Goal: Check status: Check status

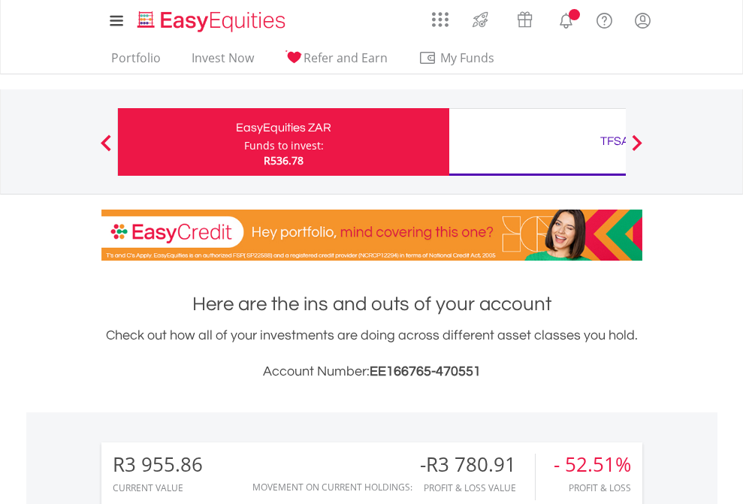
scroll to position [144, 236]
click at [244, 142] on div "Funds to invest:" at bounding box center [284, 145] width 80 height 15
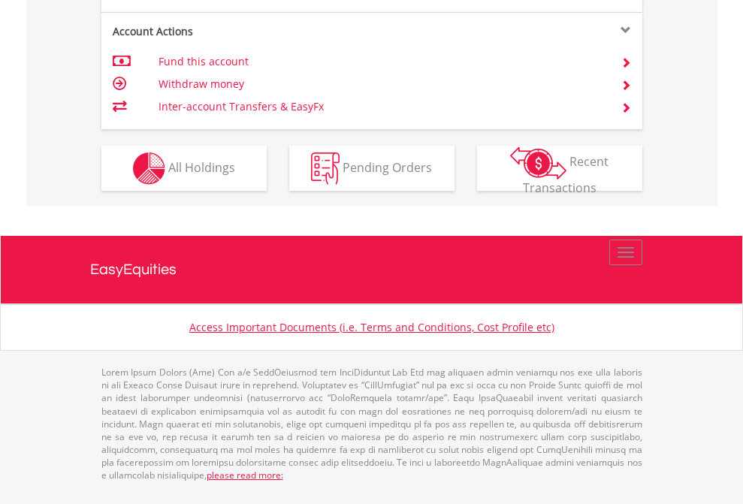
scroll to position [1411, 0]
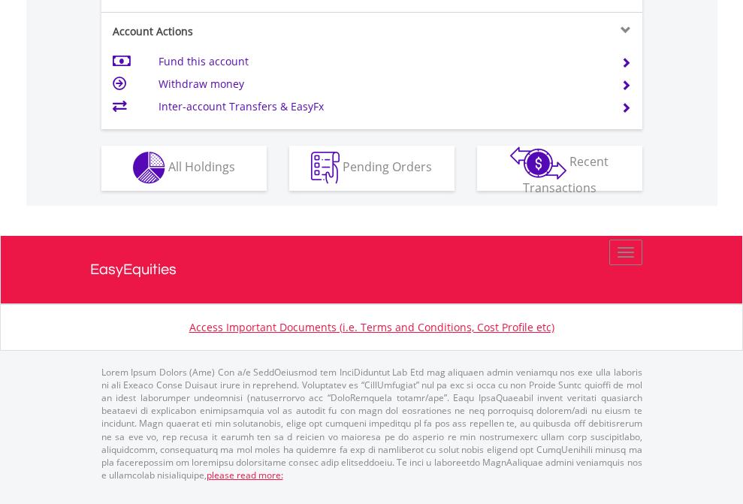
scroll to position [1406, 0]
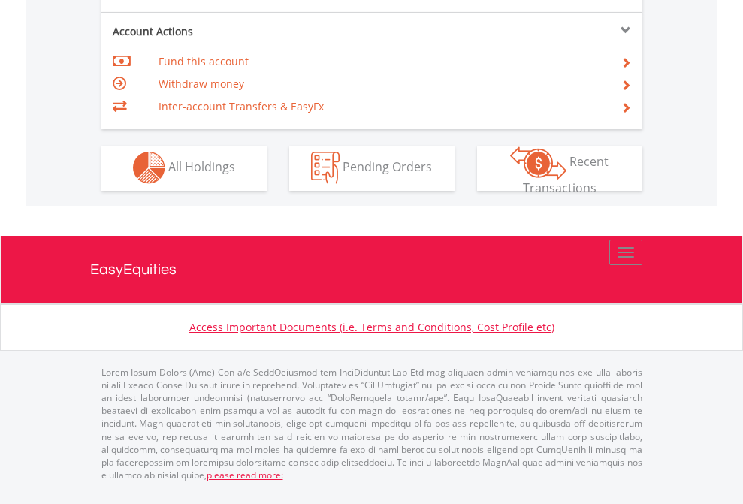
scroll to position [1406, 0]
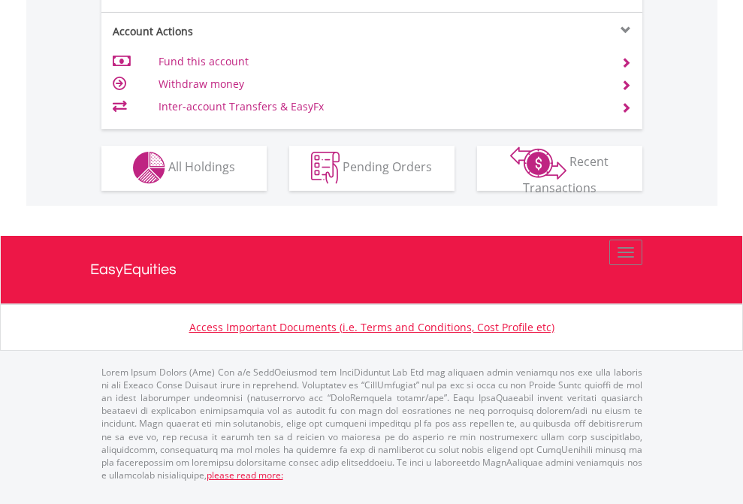
scroll to position [1406, 0]
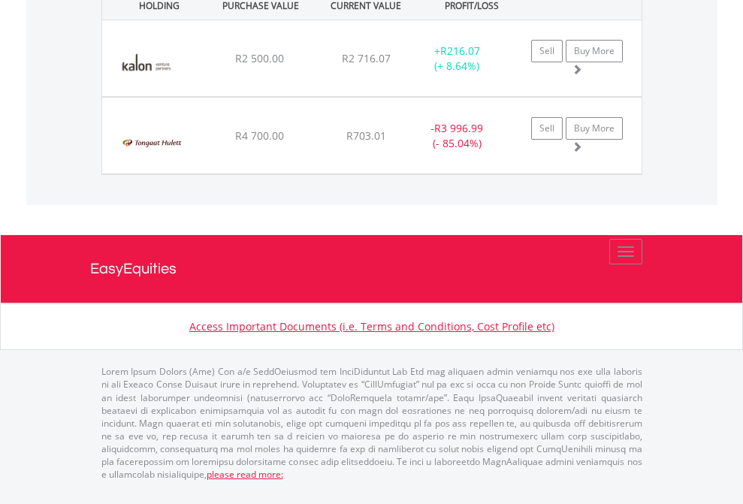
scroll to position [144, 236]
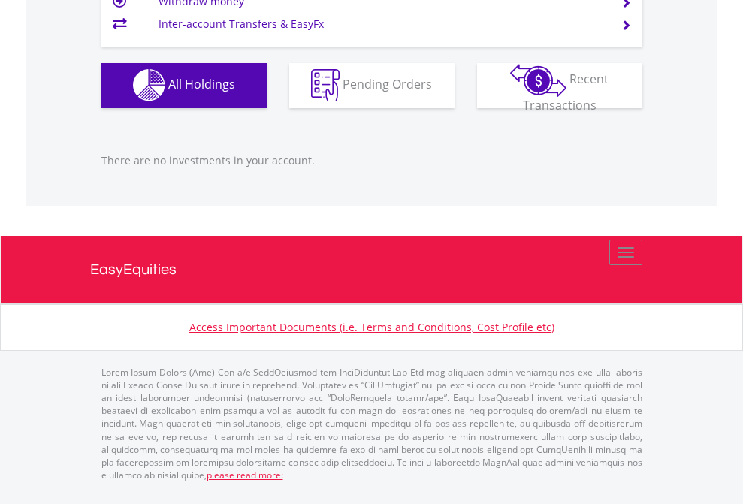
scroll to position [108, 0]
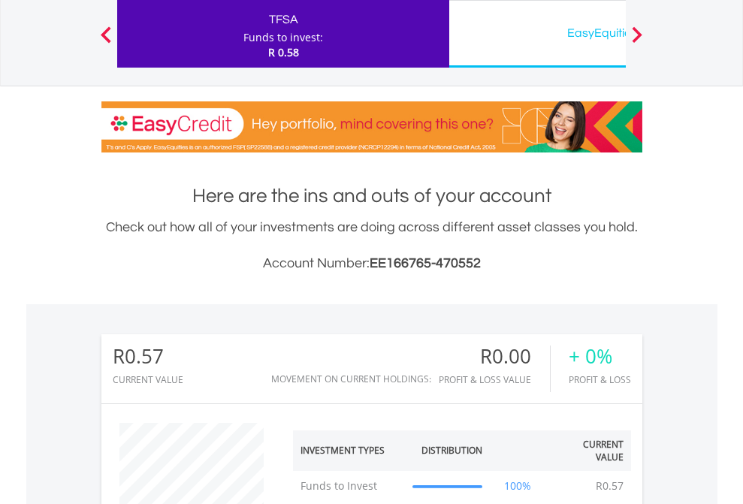
click at [537, 34] on div "EasyEquities USD" at bounding box center [615, 33] width 313 height 21
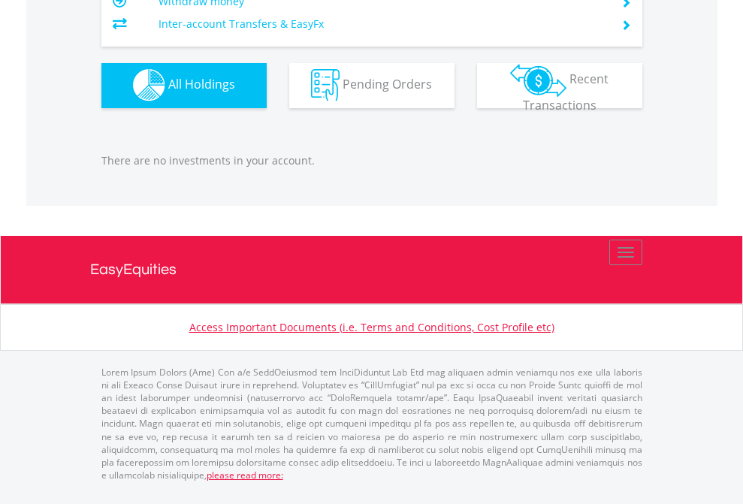
scroll to position [144, 236]
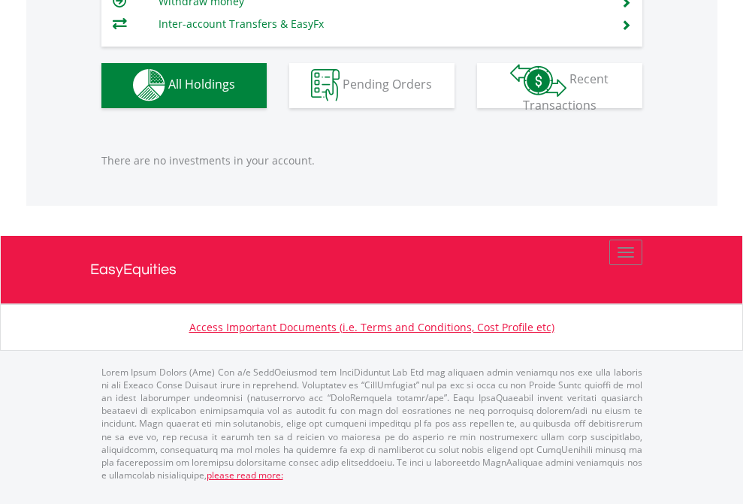
scroll to position [144, 236]
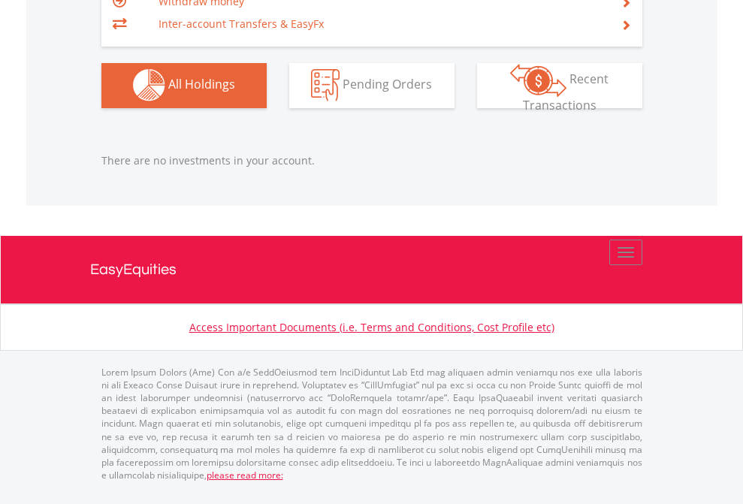
scroll to position [144, 236]
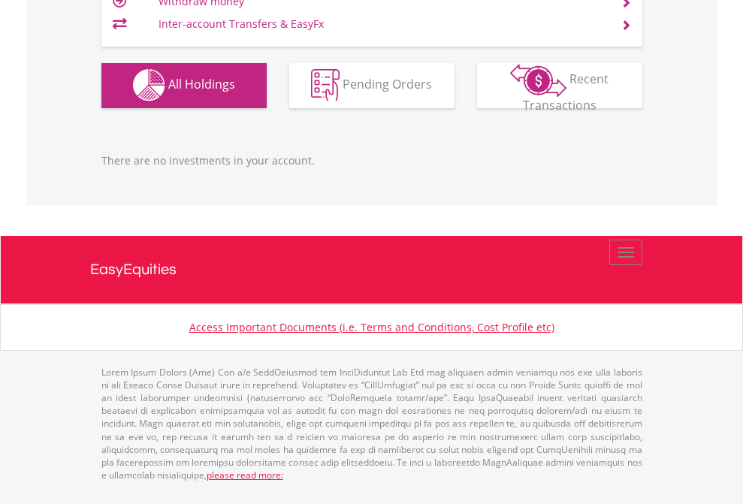
scroll to position [144, 236]
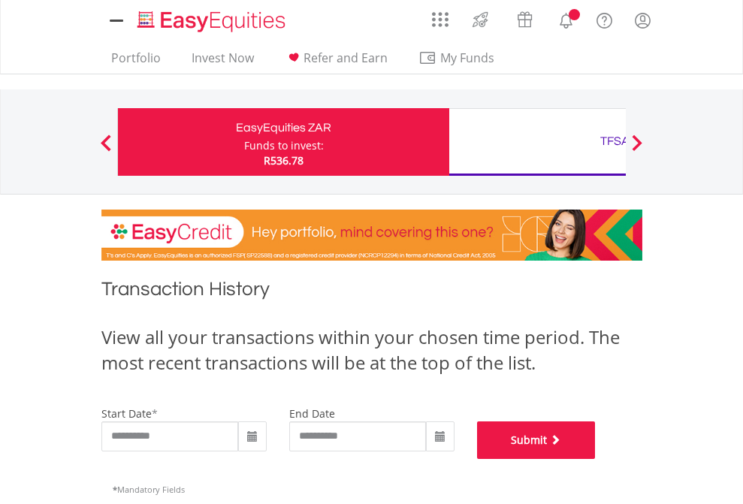
click at [596, 459] on button "Submit" at bounding box center [536, 441] width 119 height 38
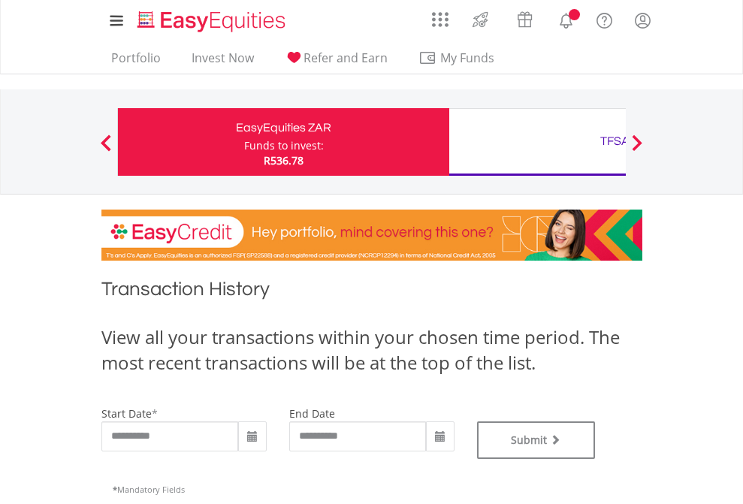
click at [537, 142] on div "TFSA" at bounding box center [615, 141] width 313 height 21
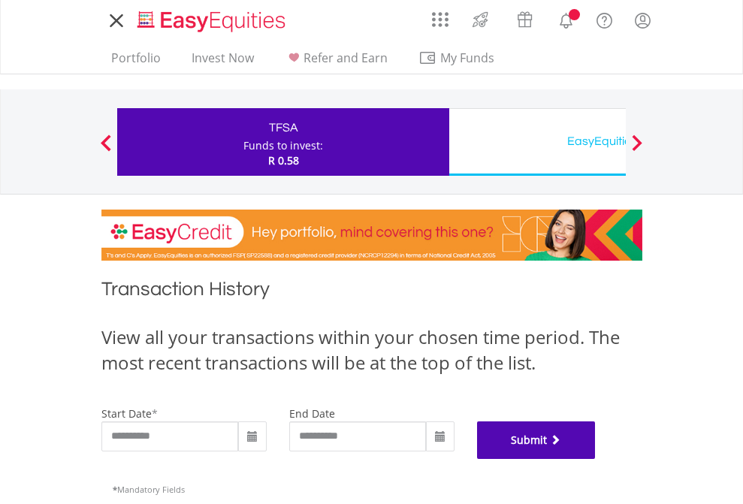
click at [596, 459] on button "Submit" at bounding box center [536, 441] width 119 height 38
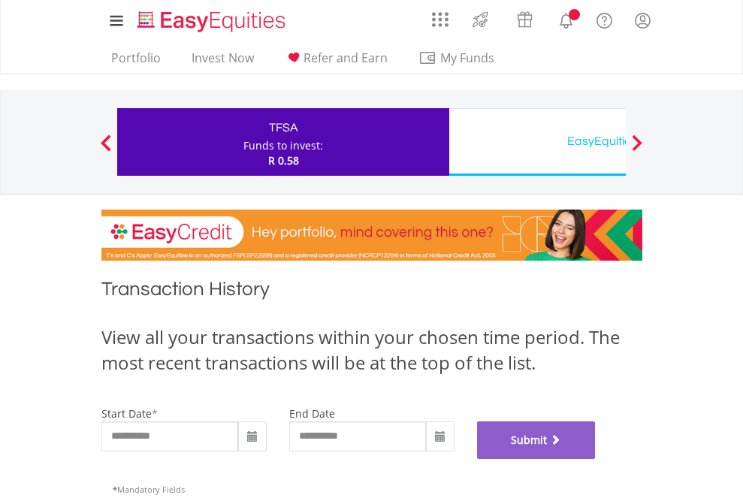
scroll to position [610, 0]
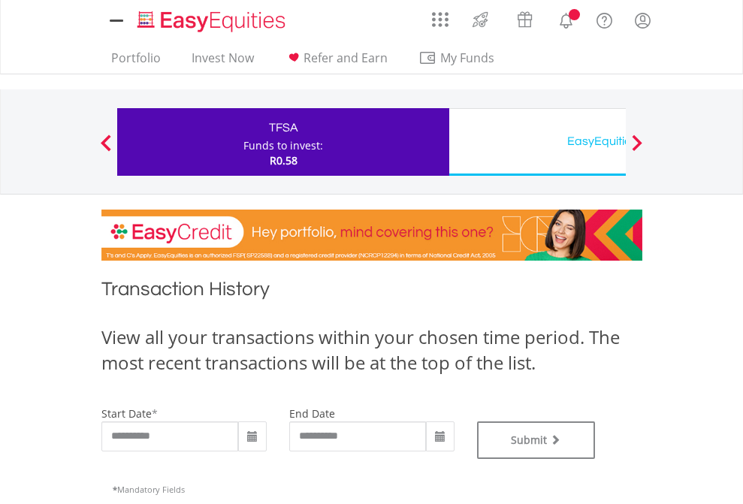
click at [537, 142] on div "EasyEquities USD" at bounding box center [615, 141] width 313 height 21
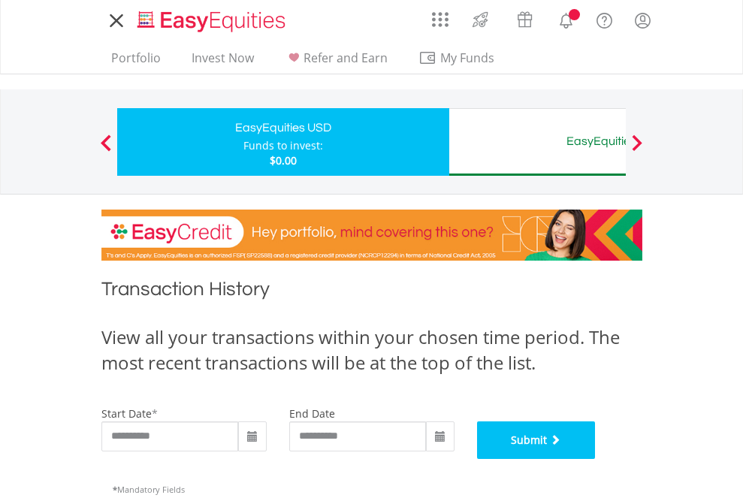
click at [596, 459] on button "Submit" at bounding box center [536, 441] width 119 height 38
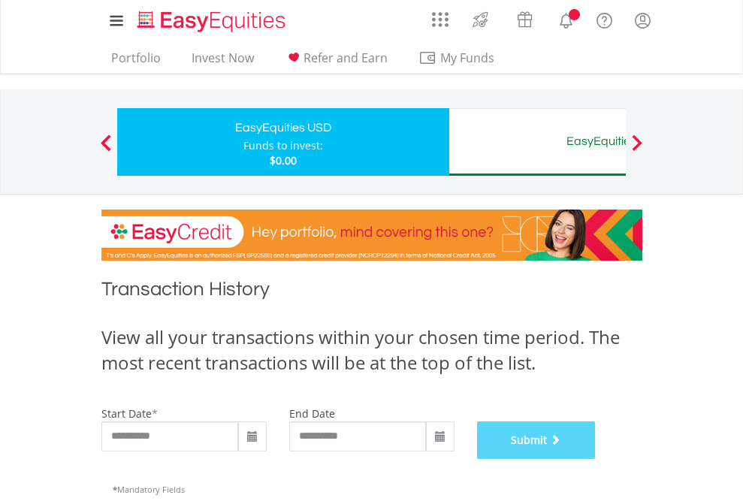
scroll to position [610, 0]
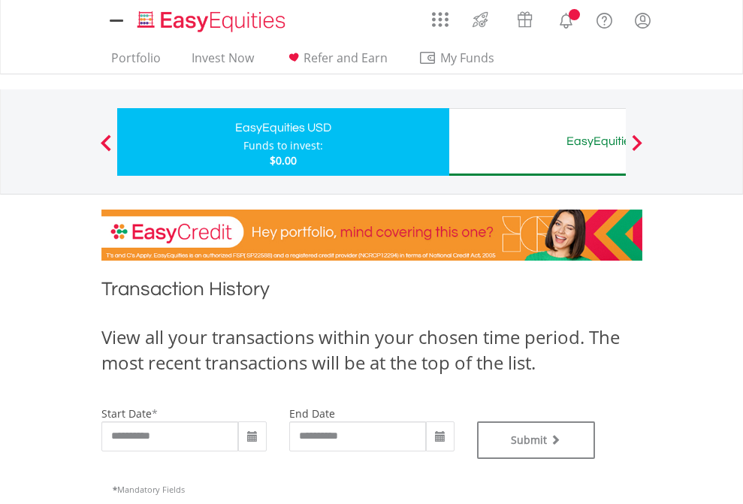
click at [537, 142] on div "EasyEquities AUD" at bounding box center [615, 141] width 313 height 21
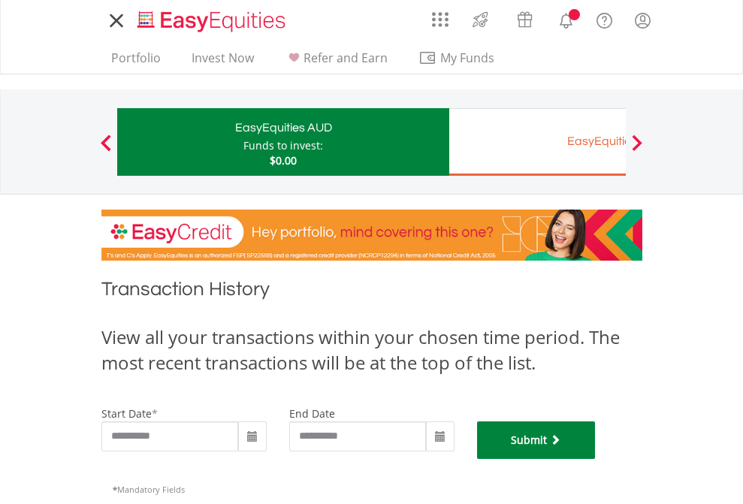
click at [596, 459] on button "Submit" at bounding box center [536, 441] width 119 height 38
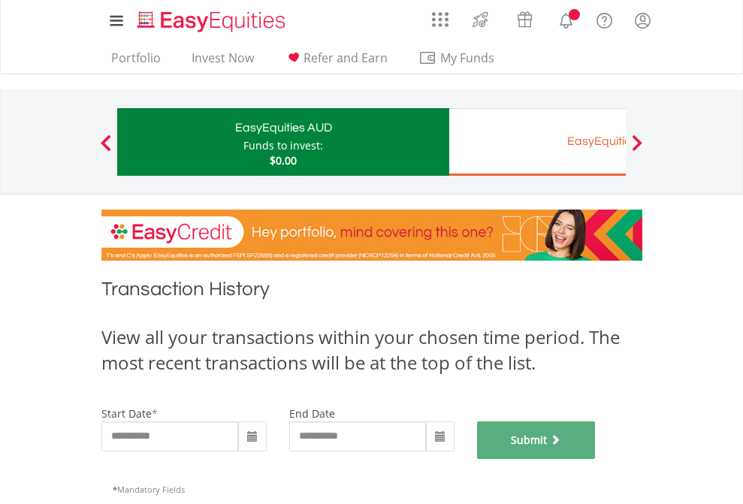
scroll to position [610, 0]
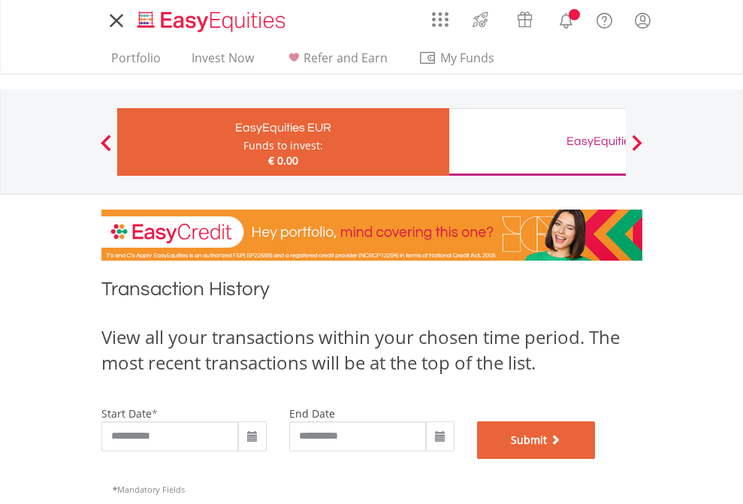
click at [596, 459] on button "Submit" at bounding box center [536, 441] width 119 height 38
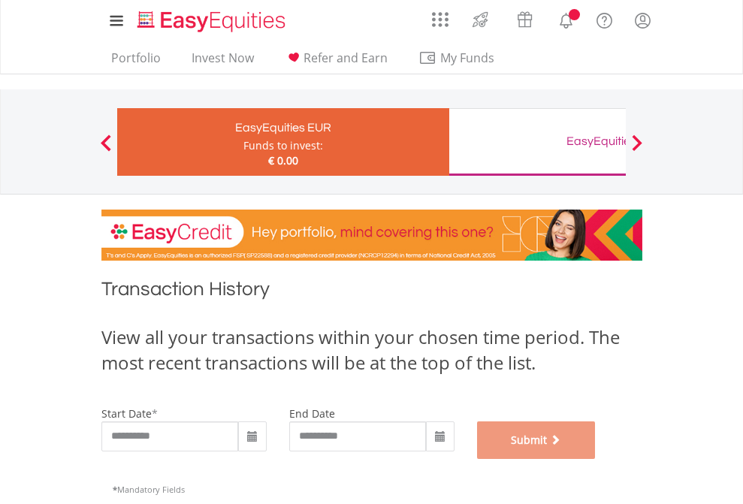
scroll to position [610, 0]
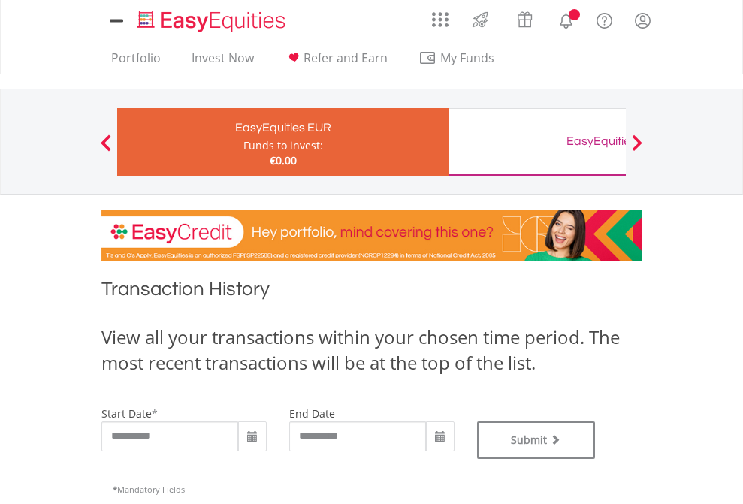
click at [537, 142] on div "EasyEquities GBP" at bounding box center [615, 141] width 313 height 21
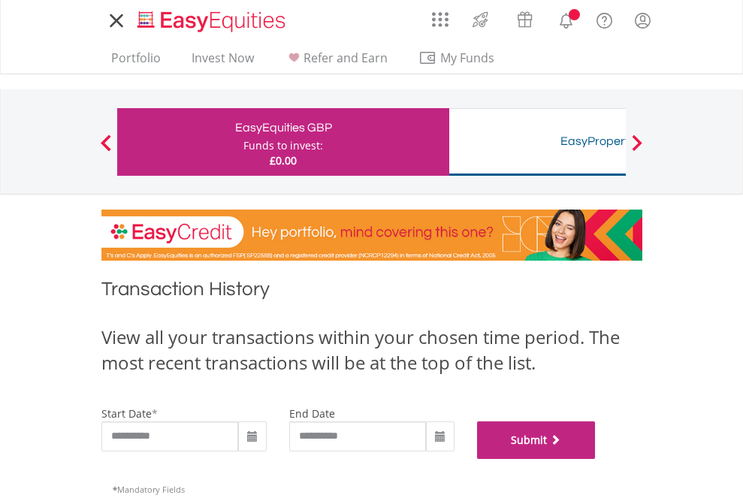
click at [596, 459] on button "Submit" at bounding box center [536, 441] width 119 height 38
